Goal: Task Accomplishment & Management: Use online tool/utility

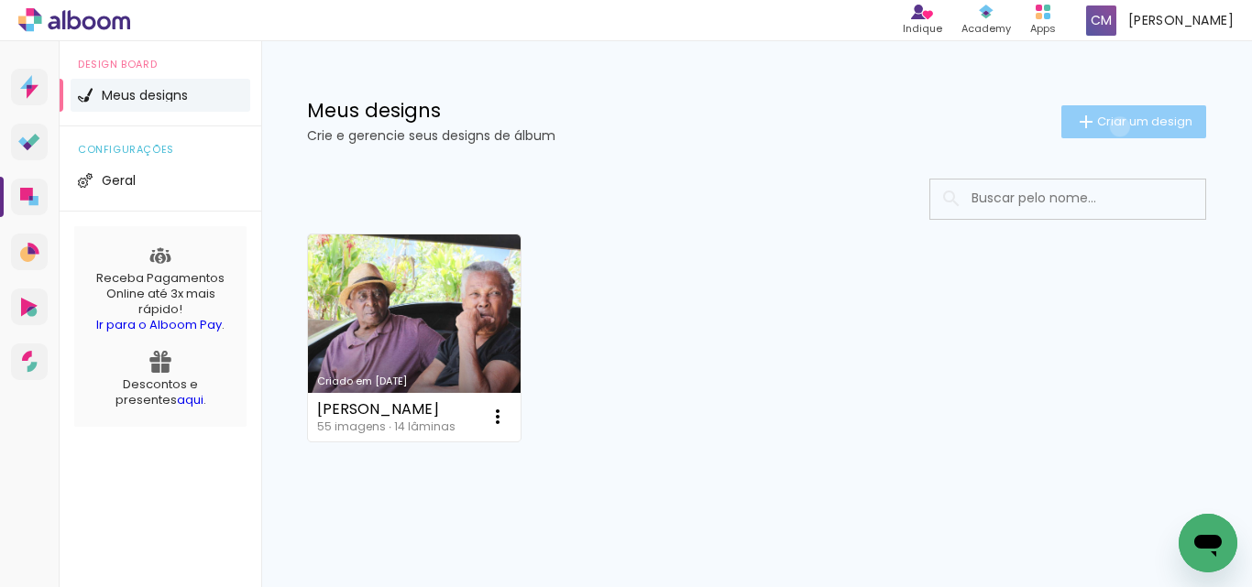
click at [1102, 126] on span "Criar um design" at bounding box center [1144, 121] width 95 height 12
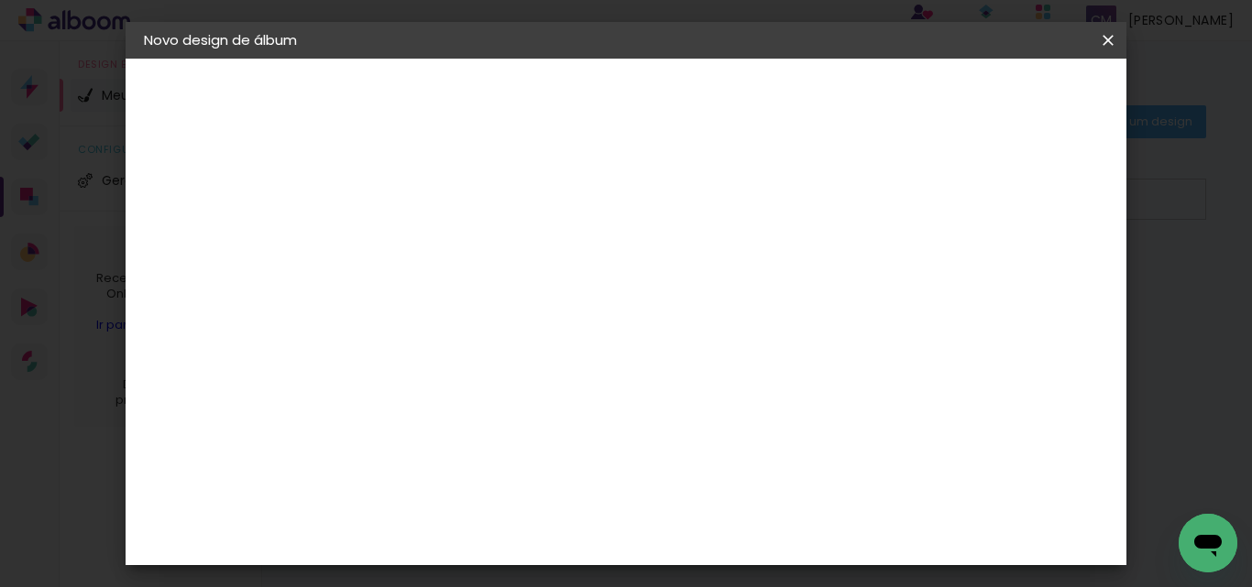
click at [443, 251] on input at bounding box center [443, 246] width 0 height 28
type input "Câmara Bom Repouso"
click at [0, 0] on slot "Avançar" at bounding box center [0, 0] width 0 height 0
click at [786, 269] on paper-item "Tamanho Livre" at bounding box center [698, 278] width 176 height 40
drag, startPoint x: 908, startPoint y: 279, endPoint x: 946, endPoint y: 284, distance: 38.0
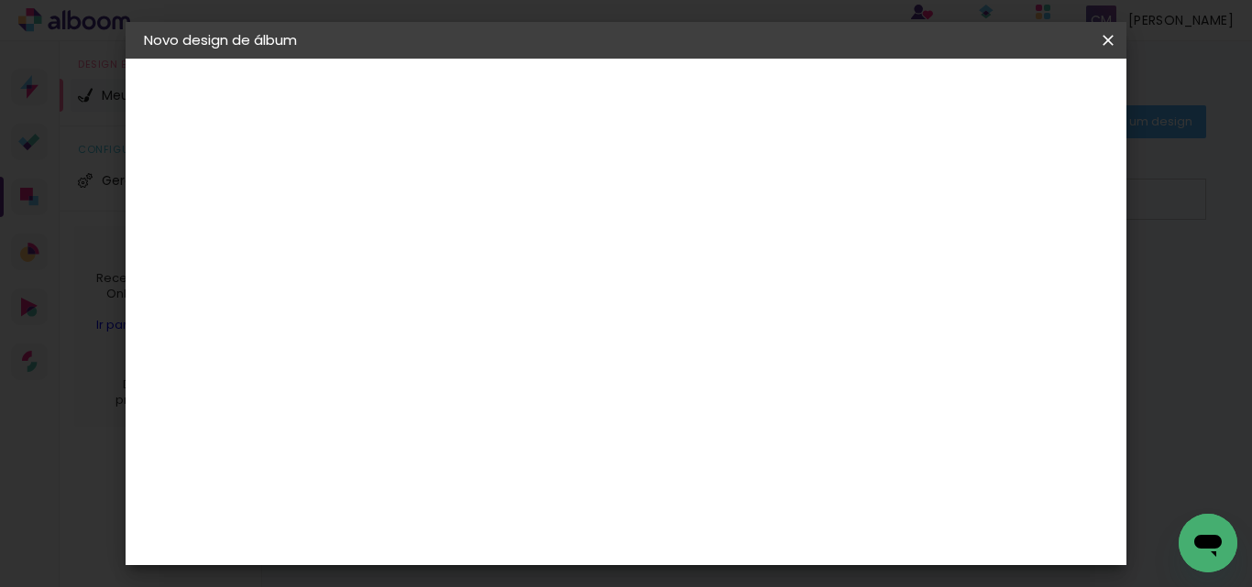
click at [786, 284] on paper-item "Tamanho Livre" at bounding box center [698, 278] width 176 height 40
click at [0, 0] on slot "Avançar" at bounding box center [0, 0] width 0 height 0
click at [599, 197] on span "30" at bounding box center [595, 194] width 30 height 27
drag, startPoint x: 605, startPoint y: 199, endPoint x: 519, endPoint y: 198, distance: 86.1
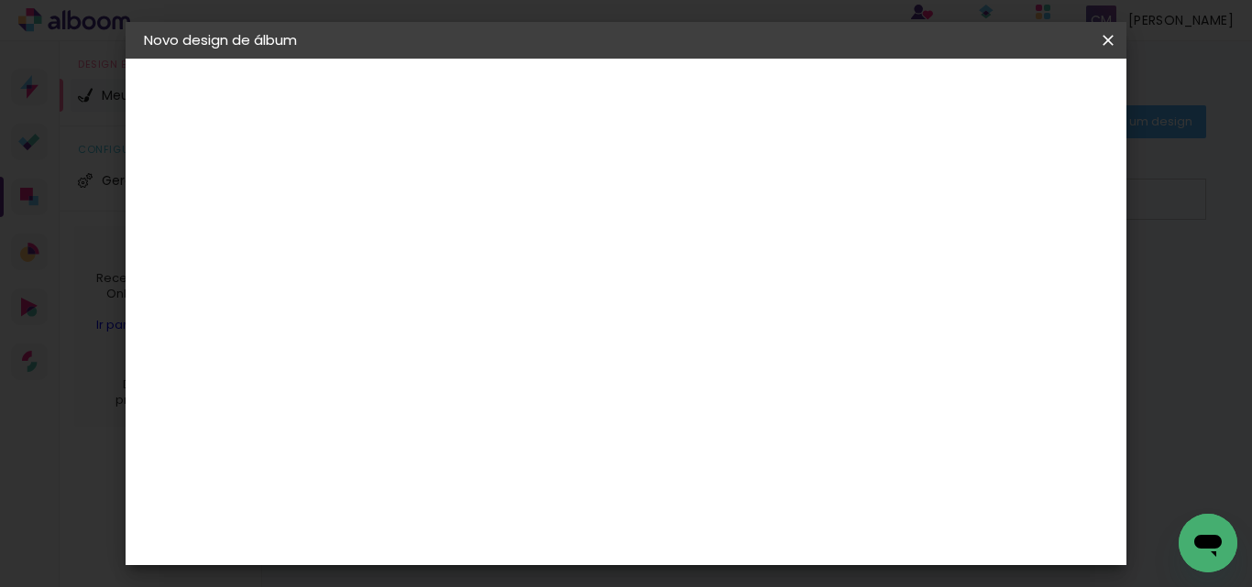
click at [519, 198] on div "30 cm" at bounding box center [606, 195] width 265 height 46
click at [708, 486] on input "60" at bounding box center [727, 495] width 48 height 27
drag, startPoint x: 723, startPoint y: 485, endPoint x: 489, endPoint y: 366, distance: 262.3
click at [757, 476] on paper-input-container "60 cm" at bounding box center [737, 497] width 82 height 46
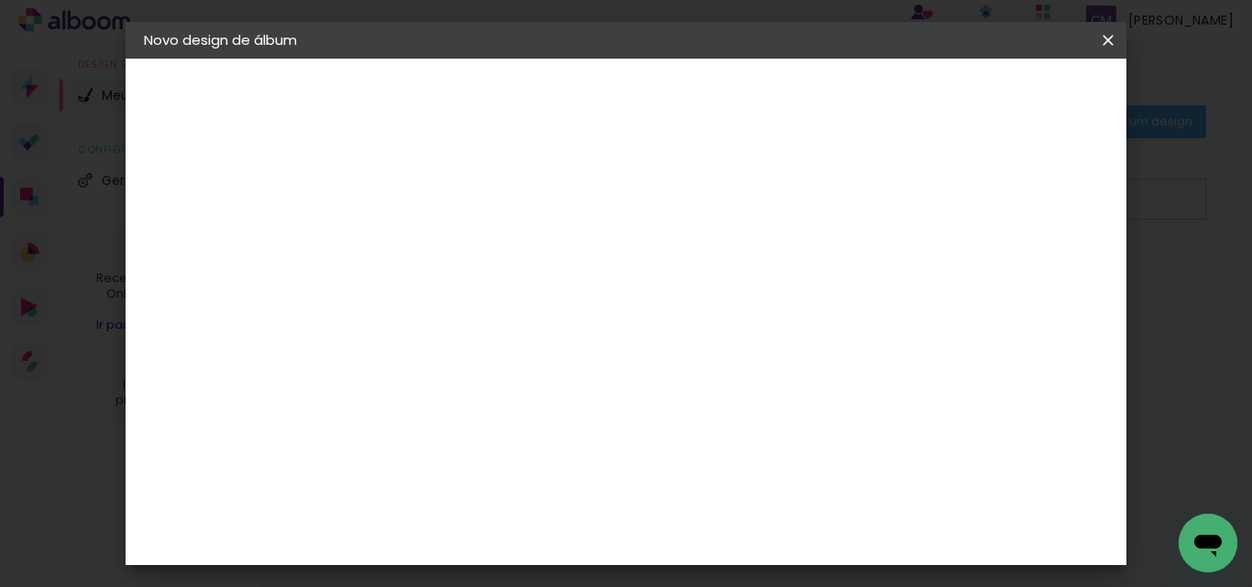
click at [408, 295] on input "30" at bounding box center [386, 299] width 48 height 27
drag, startPoint x: 391, startPoint y: 301, endPoint x: 405, endPoint y: 298, distance: 14.0
click at [405, 298] on input "30" at bounding box center [386, 299] width 48 height 27
type input "20"
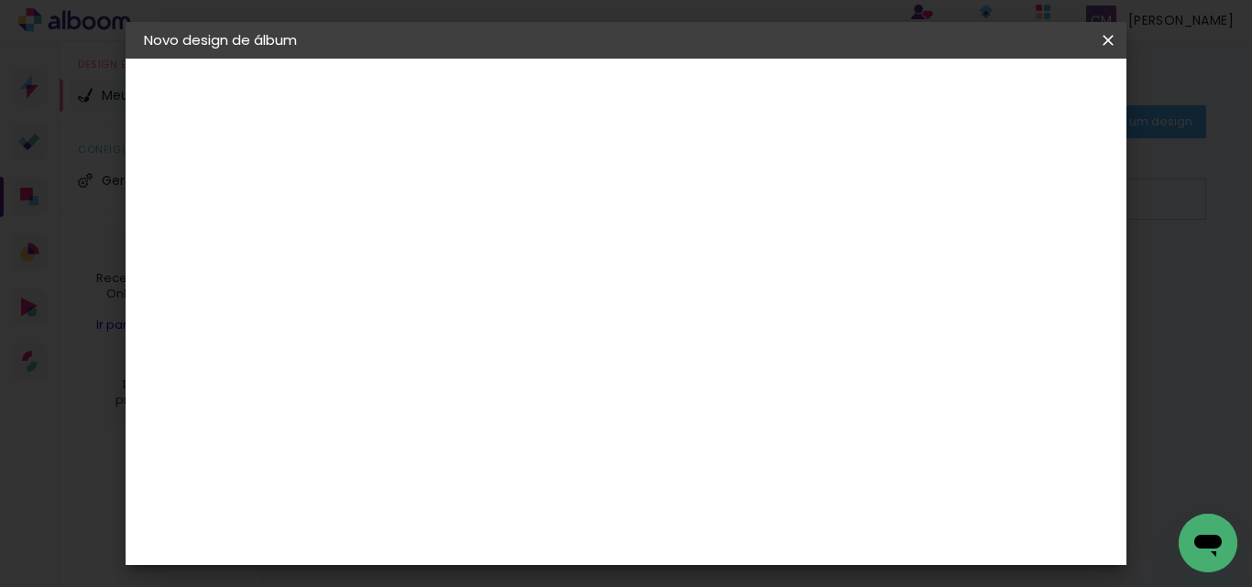
type paper-input "20"
click at [993, 91] on span "Iniciar design" at bounding box center [951, 97] width 83 height 13
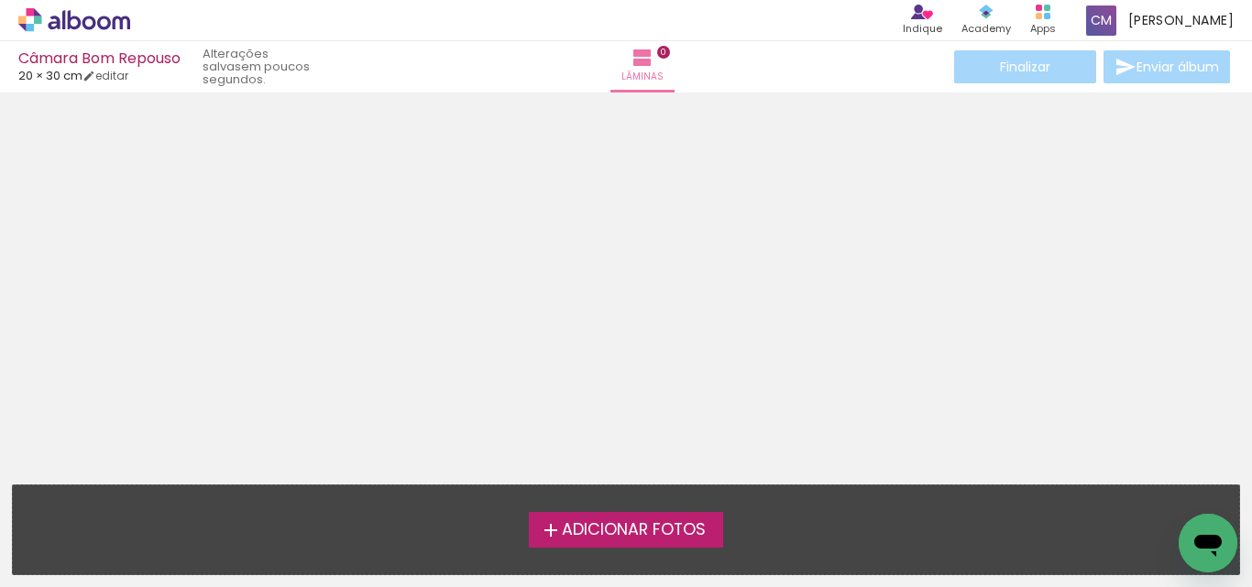
click at [640, 525] on span "Adicionar Fotos" at bounding box center [634, 530] width 144 height 16
click at [0, 0] on input "file" at bounding box center [0, 0] width 0 height 0
